Goal: Task Accomplishment & Management: Complete application form

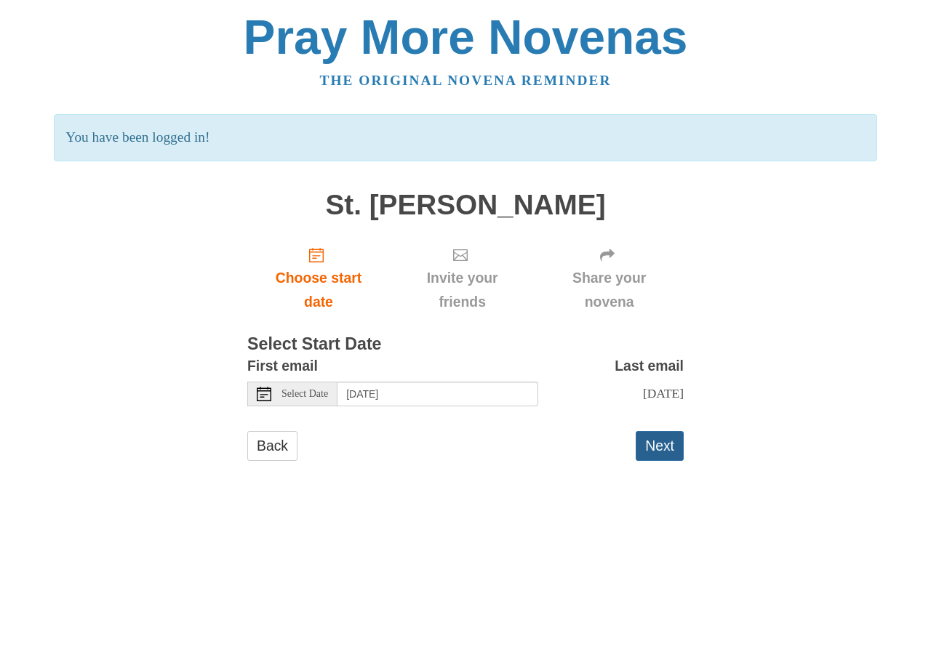
click at [663, 444] on button "Next" at bounding box center [659, 446] width 48 height 30
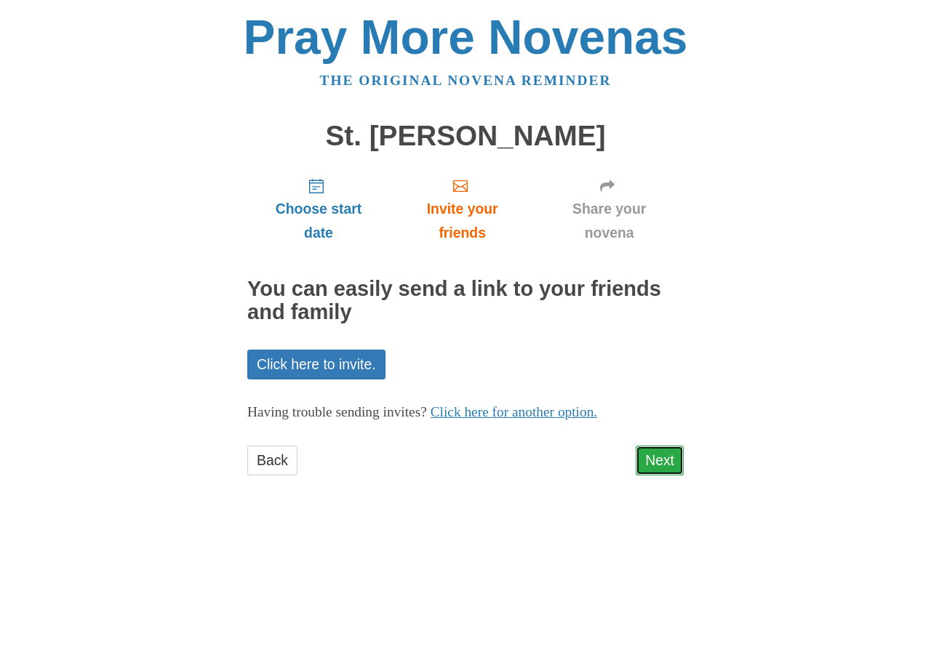
click at [645, 458] on link "Next" at bounding box center [659, 461] width 48 height 30
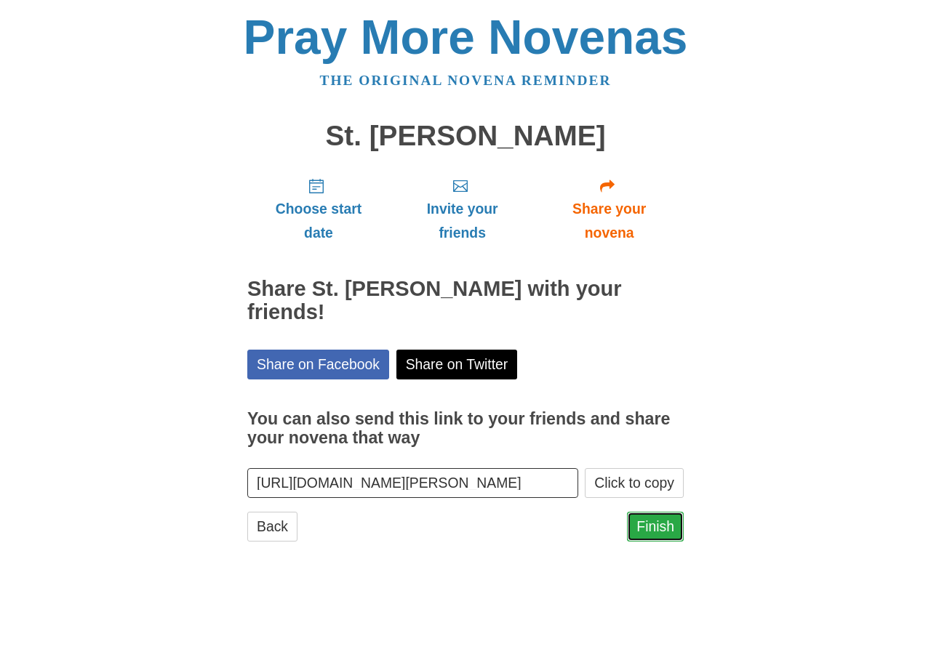
click at [656, 528] on link "Finish" at bounding box center [655, 527] width 57 height 30
